Goal: Task Accomplishment & Management: Use online tool/utility

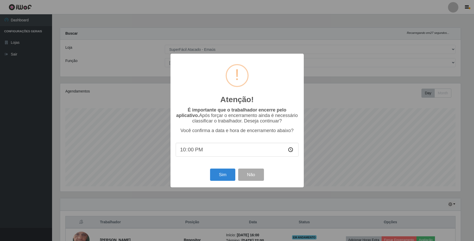
select select "407"
click at [223, 176] on button "Sim" at bounding box center [222, 175] width 25 height 12
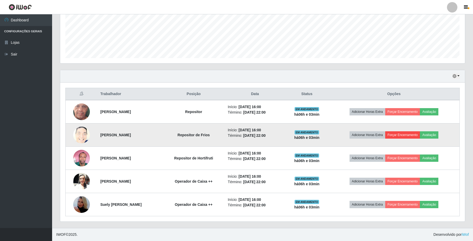
scroll to position [108, 401]
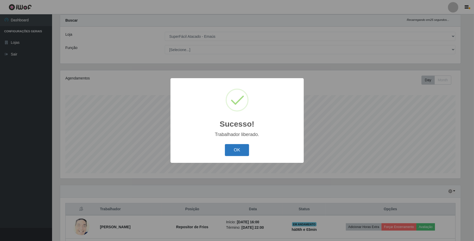
click at [240, 150] on button "OK" at bounding box center [237, 150] width 24 height 12
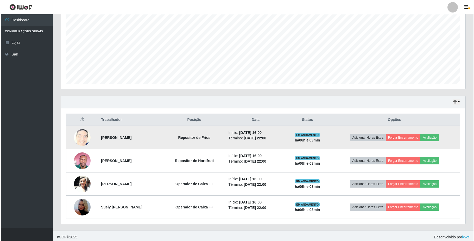
scroll to position [106, 0]
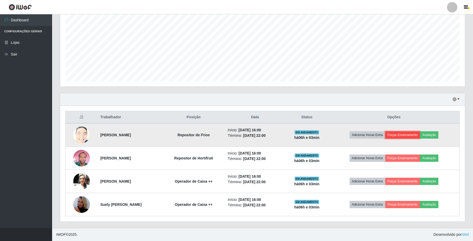
click at [408, 135] on button "Forçar Encerramento" at bounding box center [402, 134] width 35 height 7
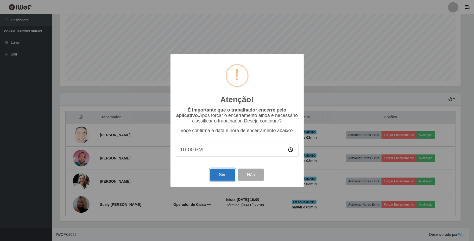
click at [227, 174] on button "Sim" at bounding box center [222, 175] width 25 height 12
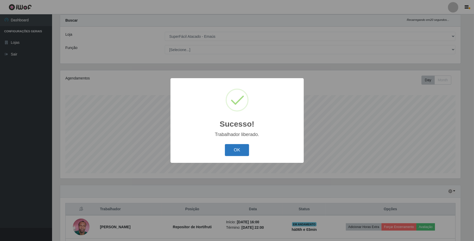
click at [239, 150] on button "OK" at bounding box center [237, 150] width 24 height 12
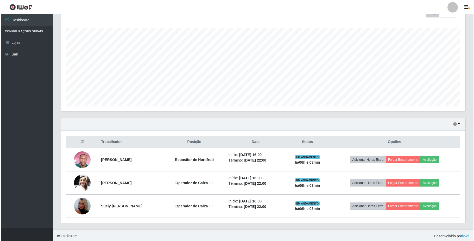
scroll to position [83, 0]
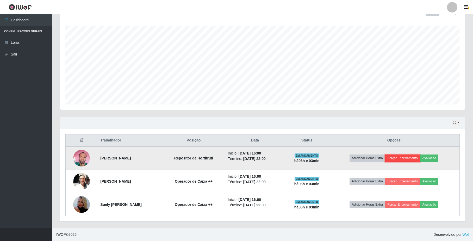
click at [410, 158] on button "Forçar Encerramento" at bounding box center [402, 158] width 35 height 7
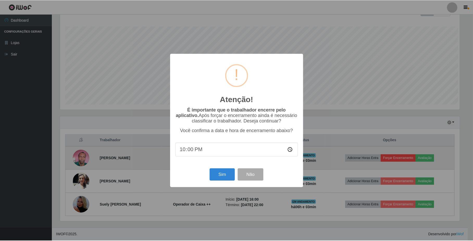
scroll to position [108, 401]
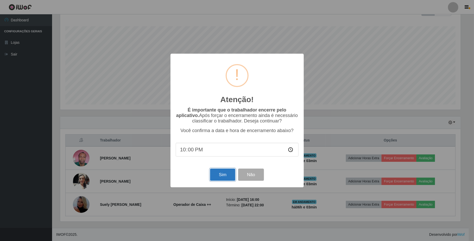
click at [226, 173] on button "Sim" at bounding box center [222, 175] width 25 height 12
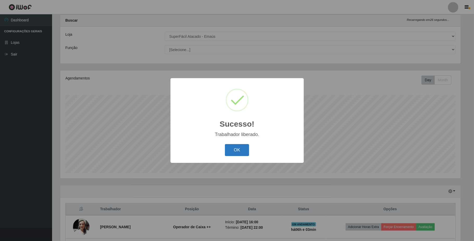
click at [241, 151] on button "OK" at bounding box center [237, 150] width 24 height 12
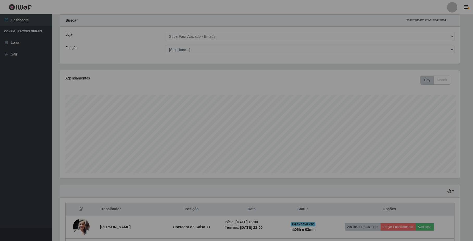
scroll to position [0, 0]
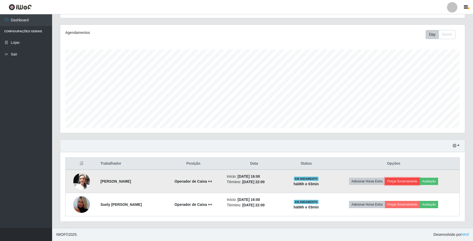
click at [402, 184] on button "Forçar Encerramento" at bounding box center [402, 181] width 35 height 7
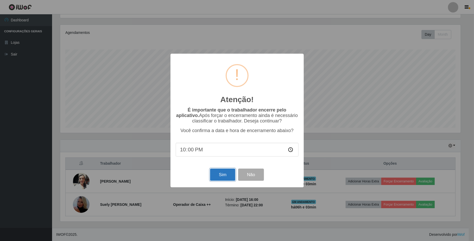
click at [220, 177] on button "Sim" at bounding box center [222, 175] width 25 height 12
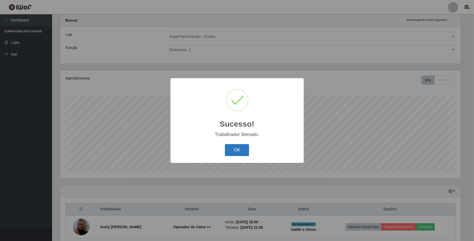
click at [243, 153] on button "OK" at bounding box center [237, 150] width 24 height 12
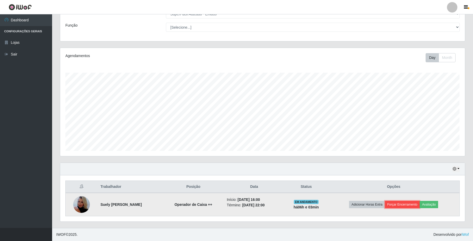
click at [402, 207] on button "Forçar Encerramento" at bounding box center [402, 204] width 35 height 7
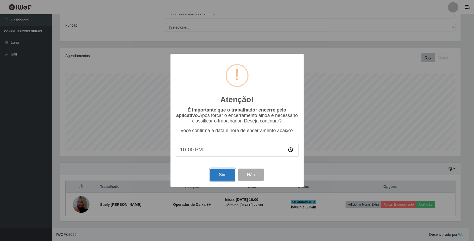
click at [226, 173] on button "Sim" at bounding box center [222, 175] width 25 height 12
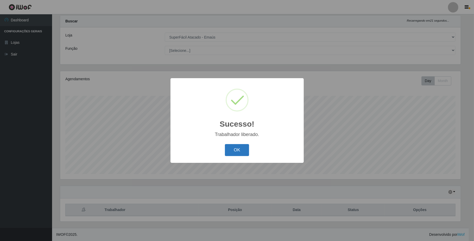
click at [238, 149] on button "OK" at bounding box center [237, 150] width 24 height 12
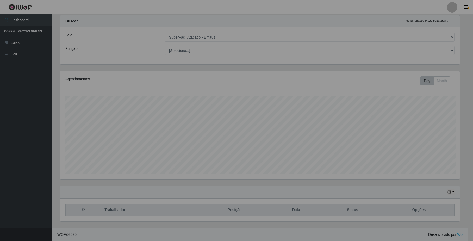
scroll to position [108, 405]
